Goal: Information Seeking & Learning: Learn about a topic

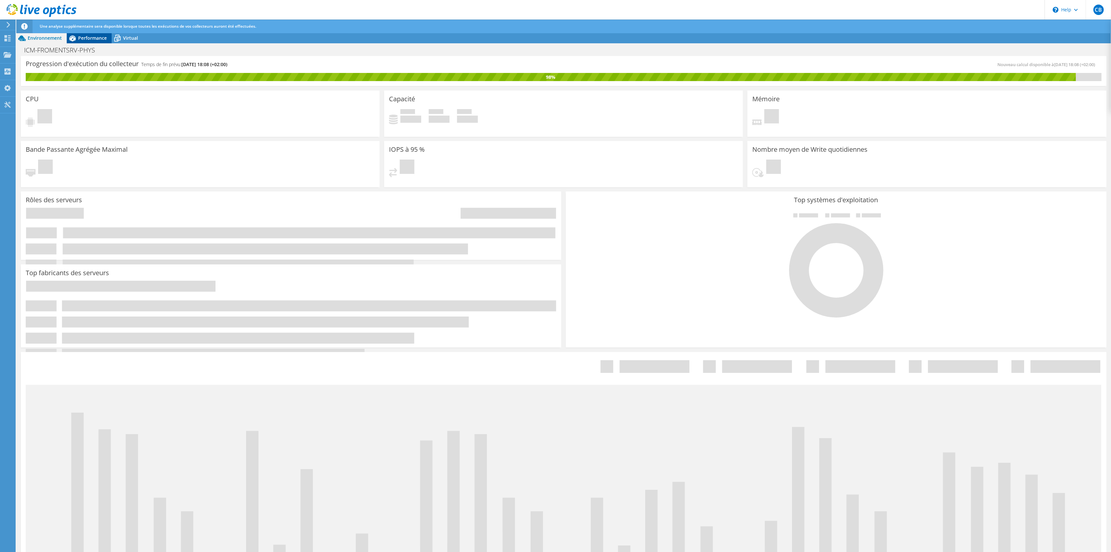
click at [92, 40] on span "Performance" at bounding box center [92, 38] width 29 height 6
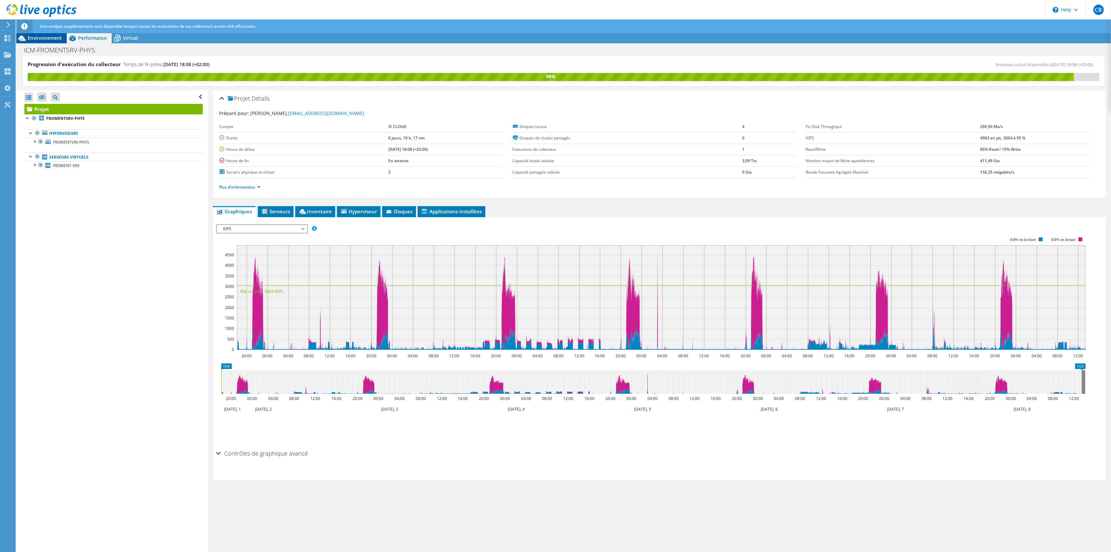
click at [48, 40] on span "Environnement" at bounding box center [45, 38] width 34 height 6
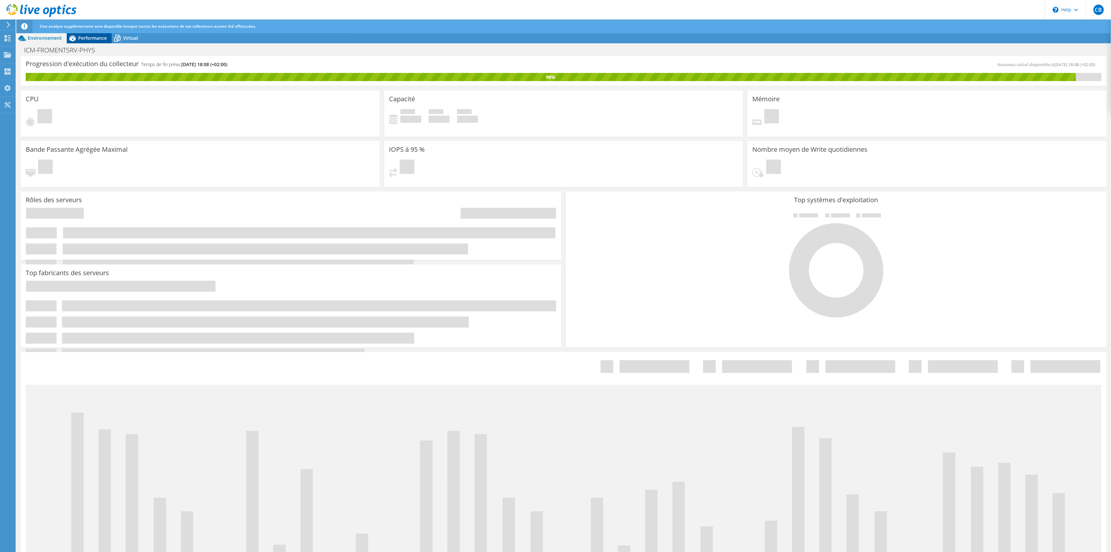
click at [86, 36] on span "Performance" at bounding box center [92, 38] width 29 height 6
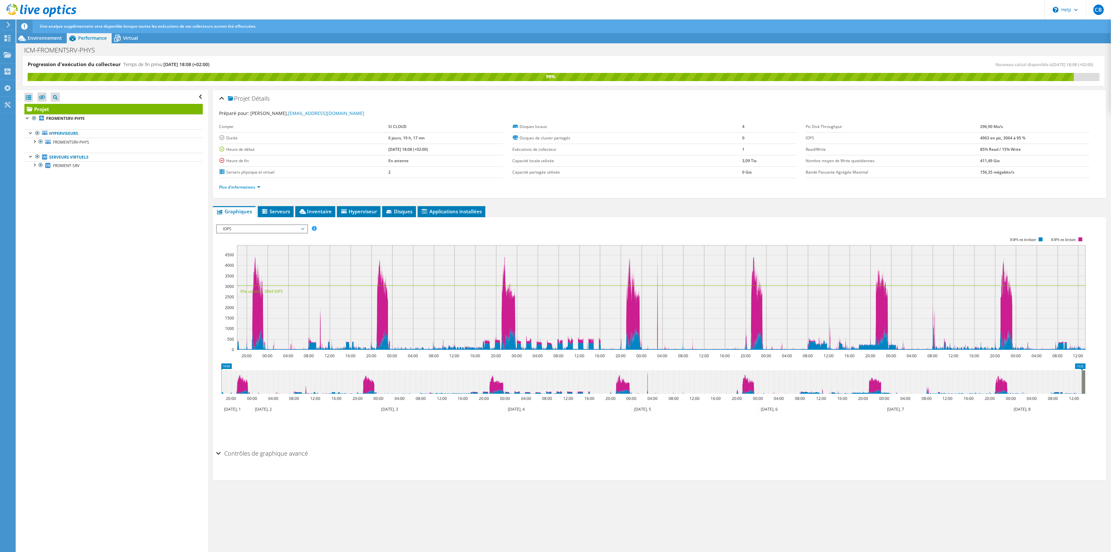
click at [236, 226] on span "IOPS" at bounding box center [262, 229] width 84 height 8
click at [237, 257] on li "Latence" at bounding box center [262, 260] width 90 height 8
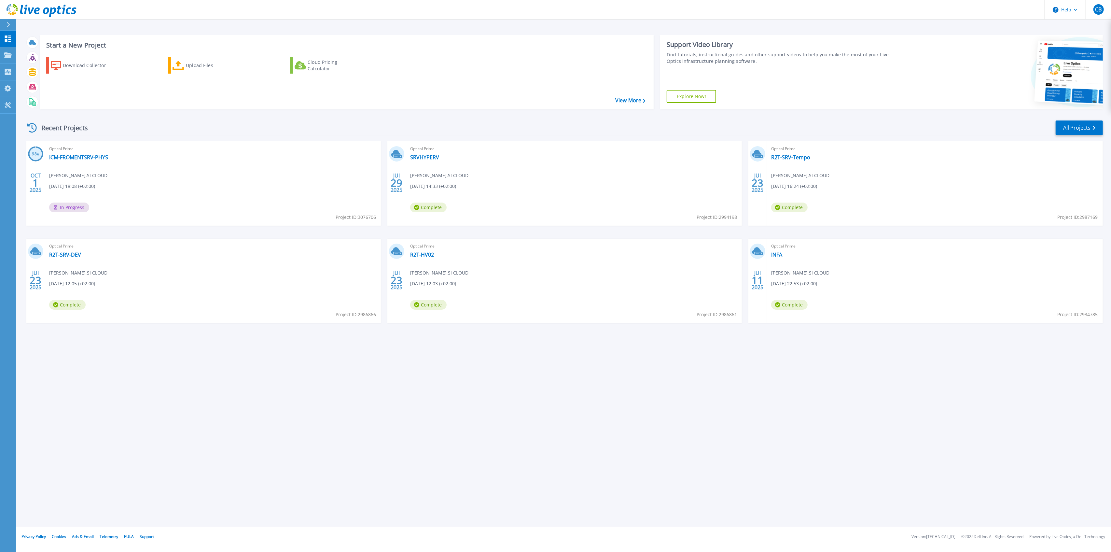
click at [142, 182] on div "Optical Prime ICM-FROMENTSRV-PHYS [PERSON_NAME] , SI CLOUD [DATE] 18:08 (+02:00…" at bounding box center [213, 183] width 336 height 84
click at [85, 154] on link "ICM-FROMENTSRV-PHYS" at bounding box center [78, 157] width 59 height 7
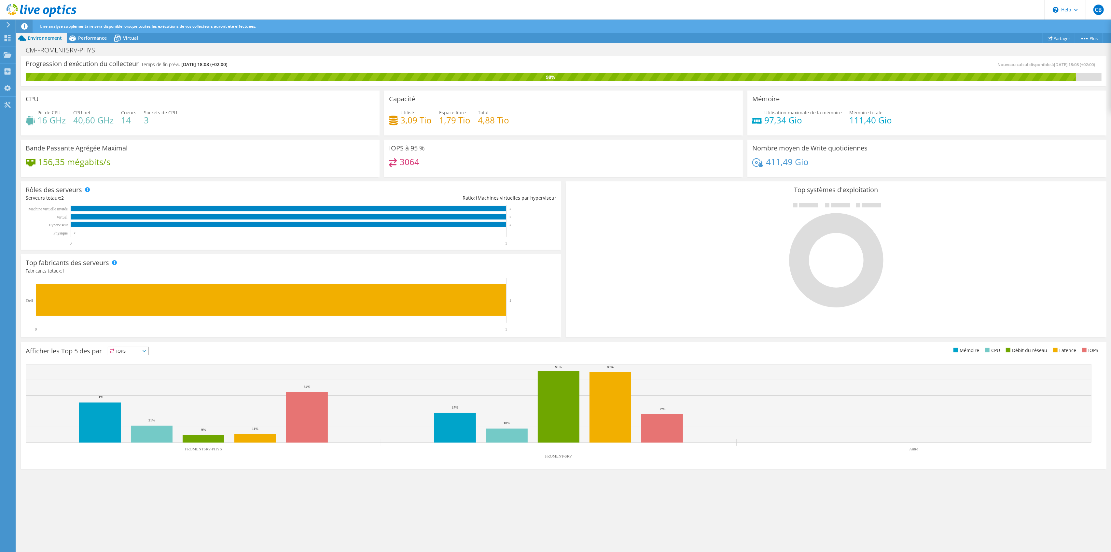
click at [139, 348] on span "IOPS" at bounding box center [128, 351] width 40 height 8
click at [126, 397] on li "Latence" at bounding box center [128, 395] width 40 height 9
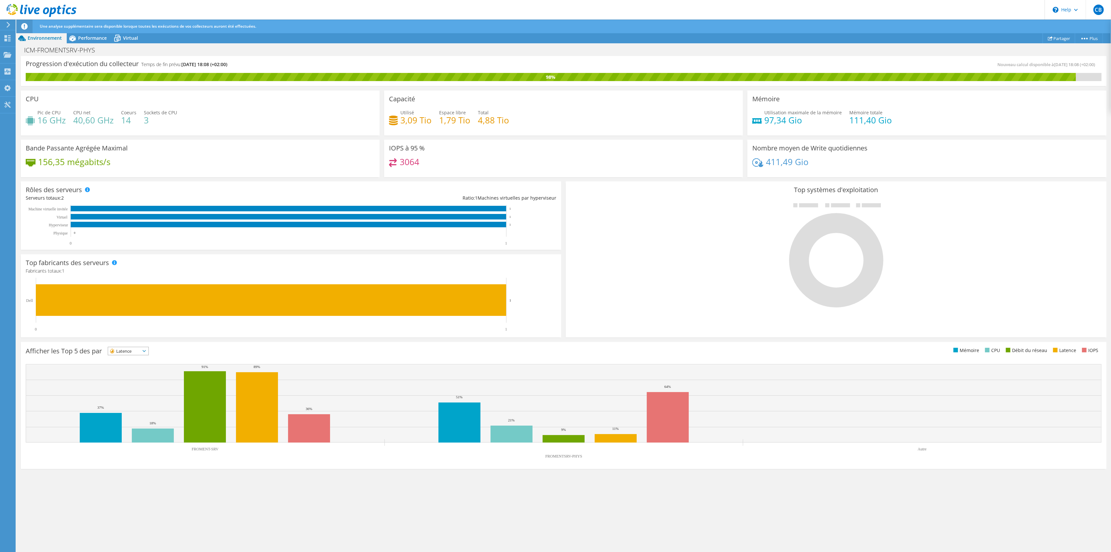
click at [140, 354] on span "Latence" at bounding box center [124, 351] width 32 height 8
click at [135, 379] on li "CPU" at bounding box center [128, 377] width 40 height 9
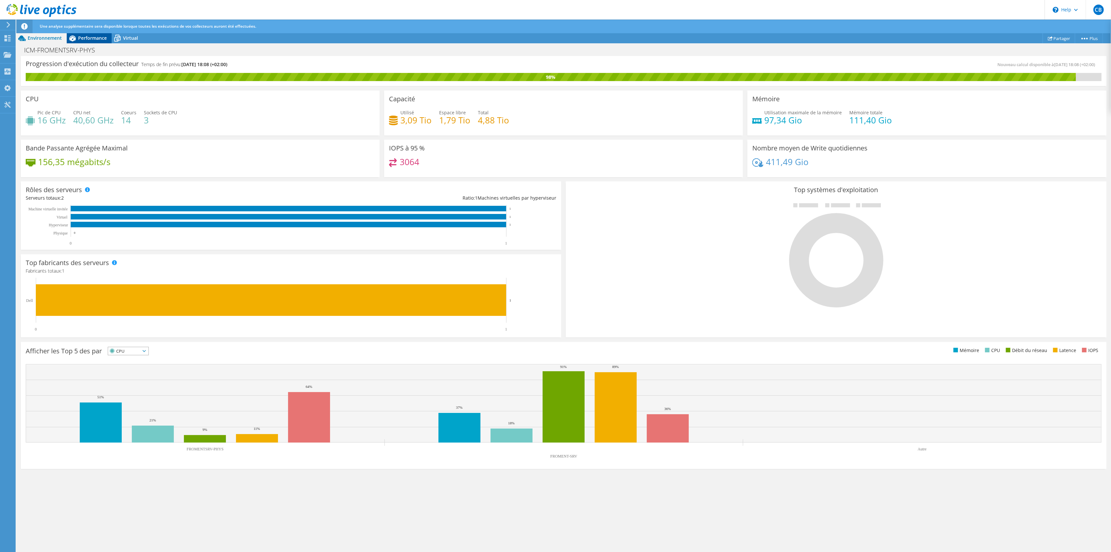
click at [91, 41] on div "Performance" at bounding box center [89, 38] width 45 height 10
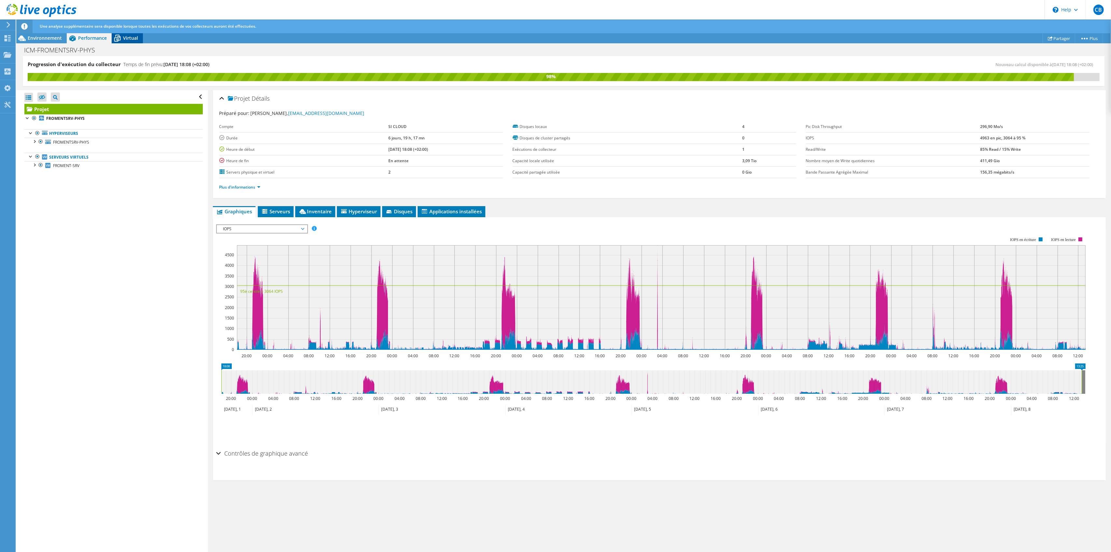
click at [125, 40] on span "Virtual" at bounding box center [130, 38] width 15 height 6
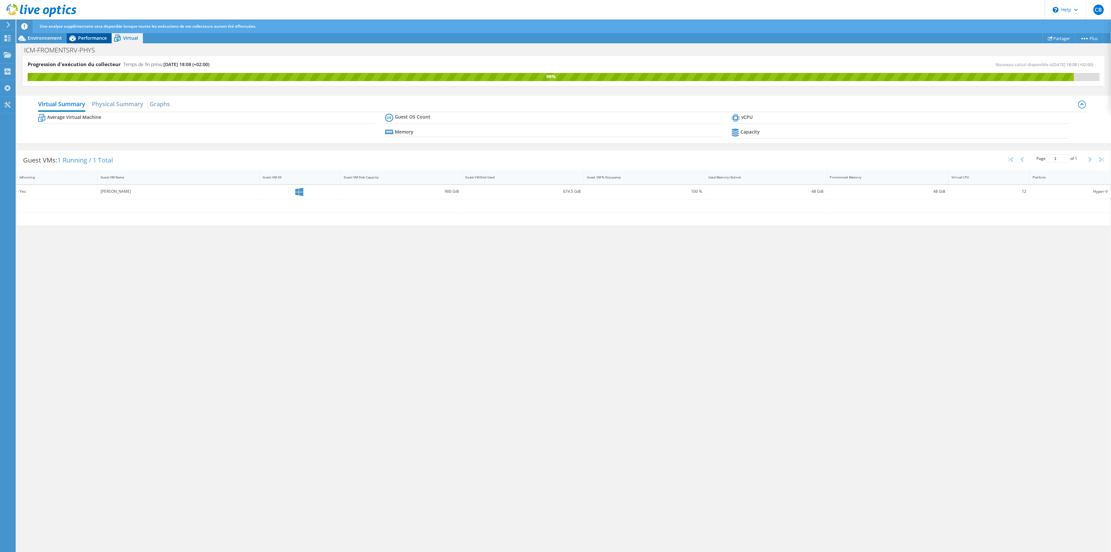
click at [88, 40] on span "Performance" at bounding box center [92, 38] width 29 height 6
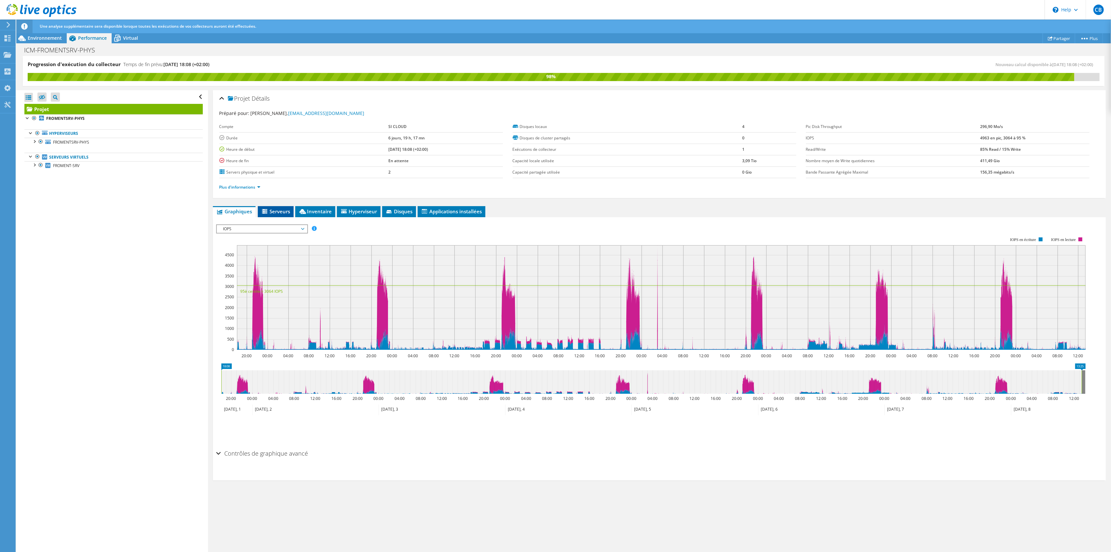
click at [277, 211] on span "Serveurs" at bounding box center [275, 211] width 29 height 7
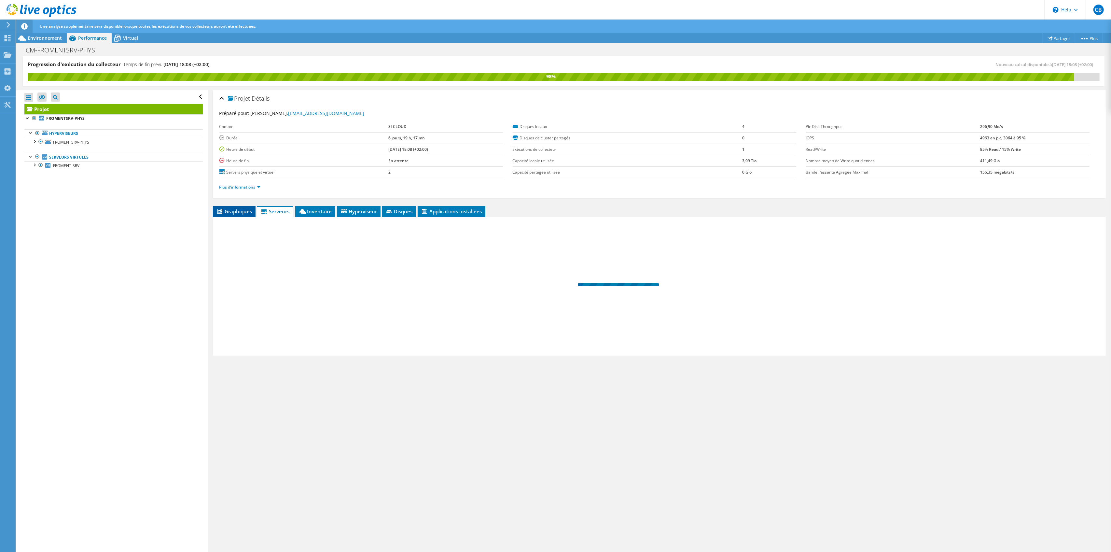
click at [247, 211] on span "Graphiques" at bounding box center [234, 211] width 36 height 7
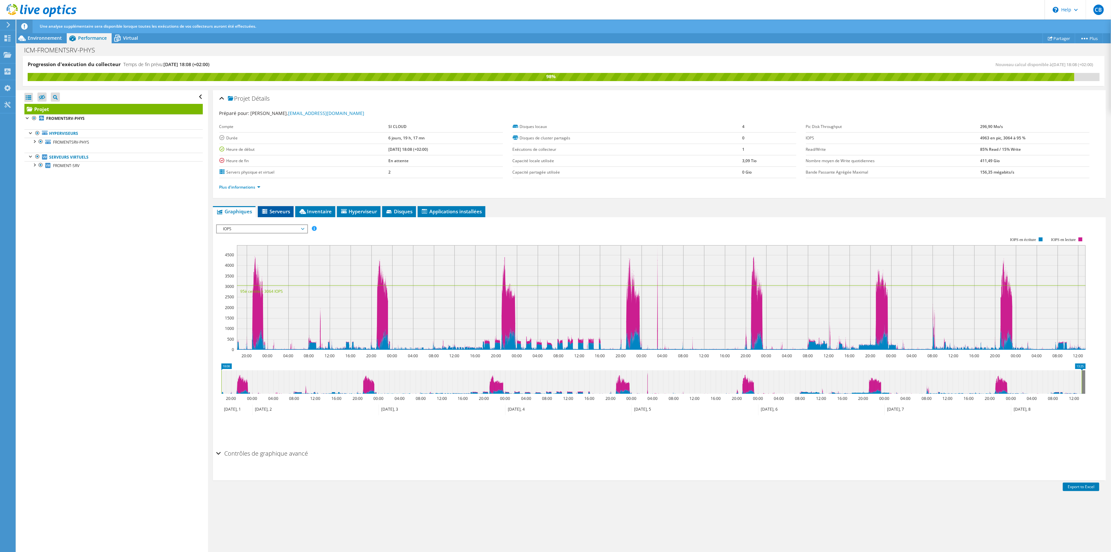
click at [291, 213] on li "Serveurs" at bounding box center [276, 211] width 36 height 11
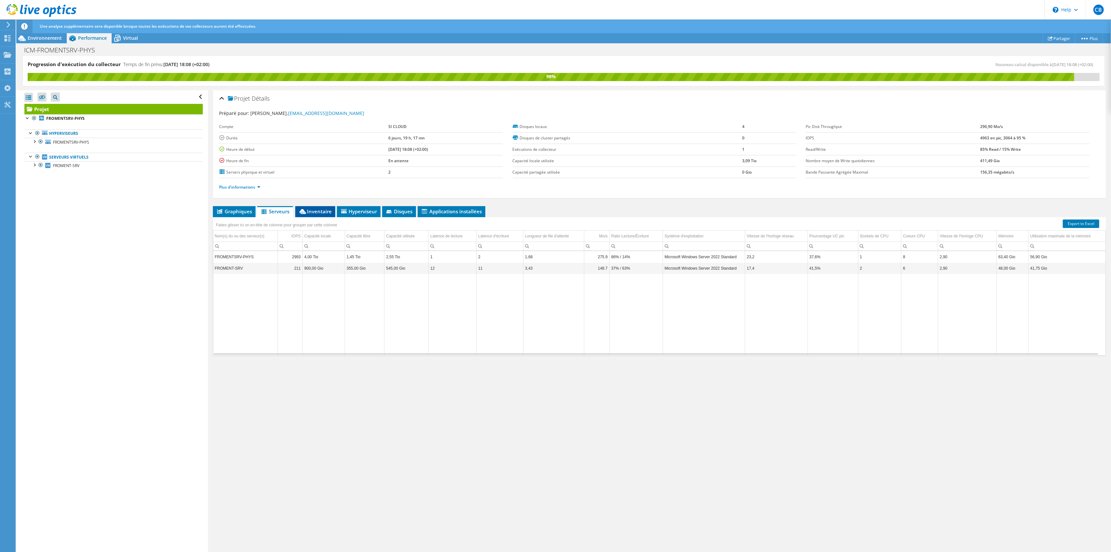
click at [314, 209] on span "Inventaire" at bounding box center [315, 211] width 34 height 7
click at [224, 208] on span "Graphiques" at bounding box center [234, 211] width 36 height 7
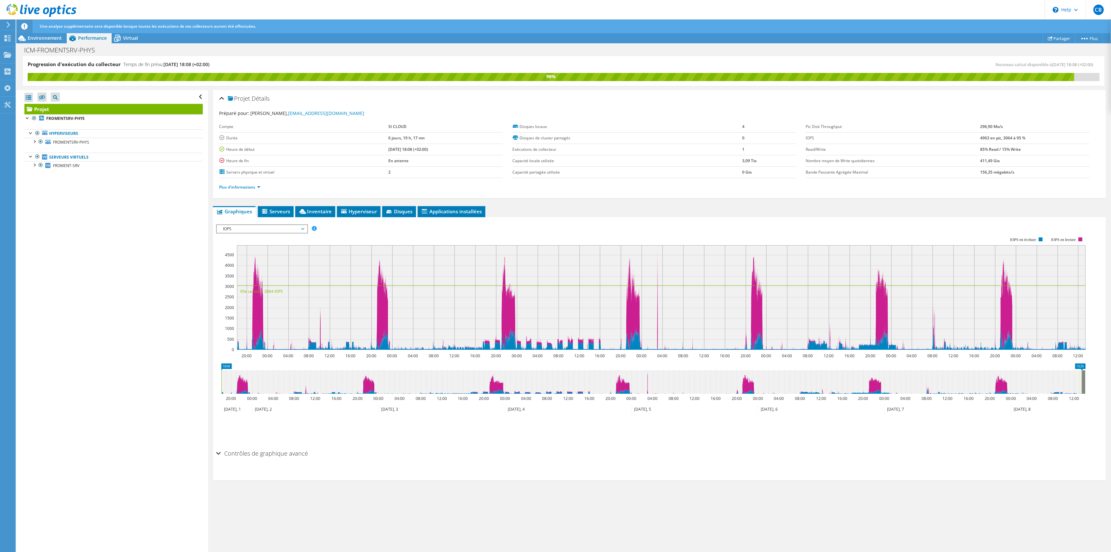
click at [285, 230] on span "IOPS" at bounding box center [262, 229] width 84 height 8
click at [255, 260] on li "Latence" at bounding box center [262, 260] width 90 height 8
